Goal: Book appointment/travel/reservation

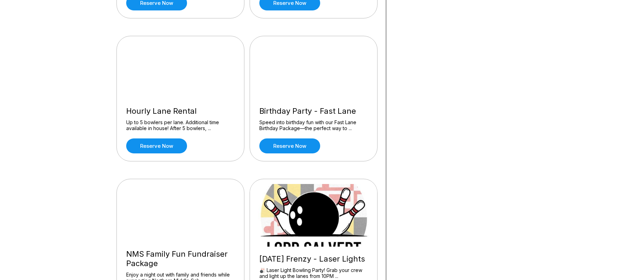
scroll to position [338, 0]
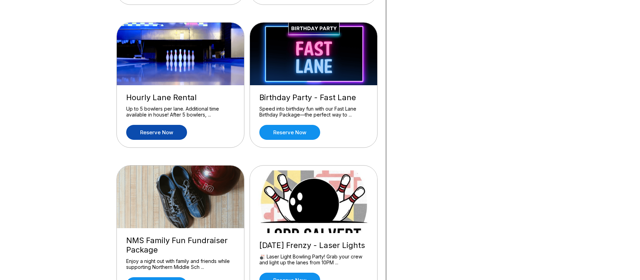
click at [174, 133] on link "Reserve now" at bounding box center [156, 132] width 61 height 15
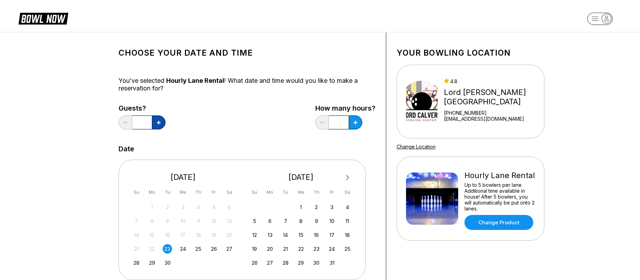
drag, startPoint x: 164, startPoint y: 124, endPoint x: 158, endPoint y: 124, distance: 6.6
click at [164, 124] on button at bounding box center [159, 122] width 14 height 14
type input "*"
click at [354, 123] on icon at bounding box center [355, 123] width 4 height 4
click at [354, 124] on icon at bounding box center [355, 123] width 4 height 4
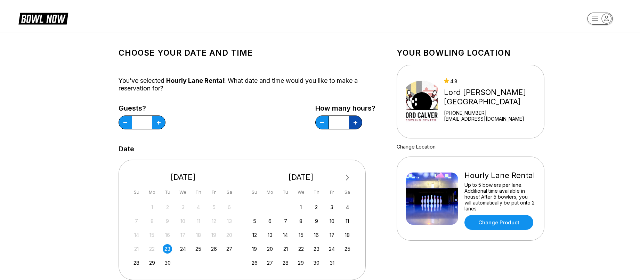
type input "*"
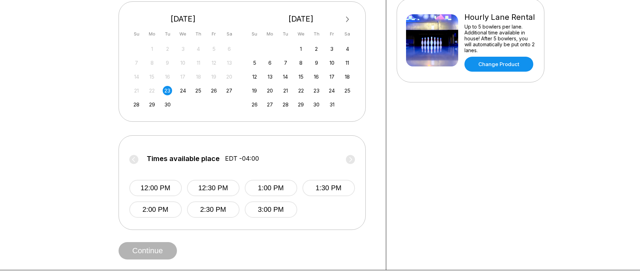
scroll to position [159, 0]
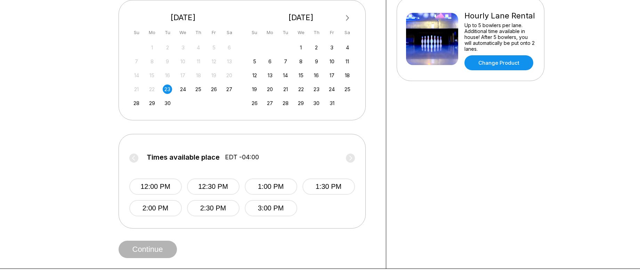
click at [349, 157] on label "Times available place EDT -04:00" at bounding box center [241, 158] width 225 height 11
click at [170, 89] on div "23" at bounding box center [167, 88] width 9 height 9
click at [349, 158] on label "Times available place EDT -04:00" at bounding box center [241, 158] width 225 height 11
